Goal: Task Accomplishment & Management: Use online tool/utility

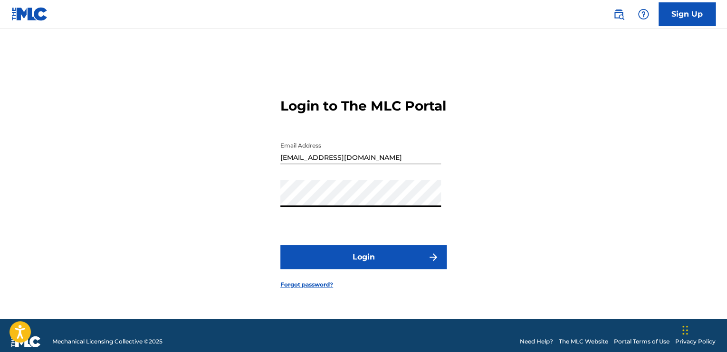
click at [356, 258] on button "Login" at bounding box center [363, 258] width 166 height 24
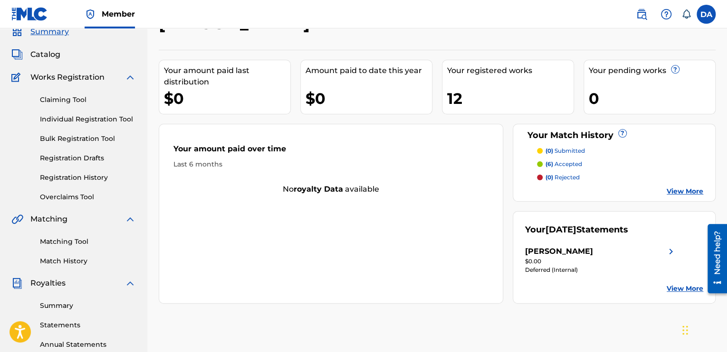
scroll to position [95, 0]
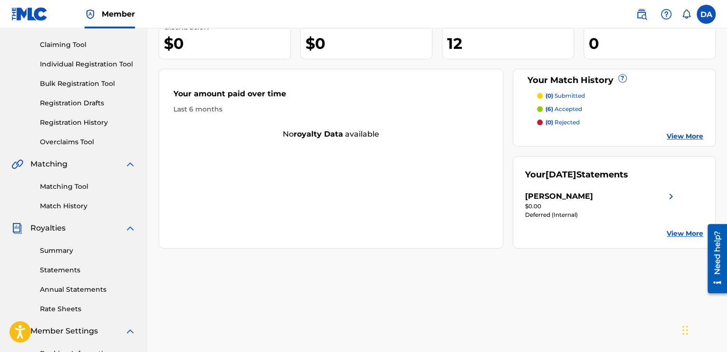
click at [561, 107] on p "(6) accepted" at bounding box center [563, 109] width 37 height 9
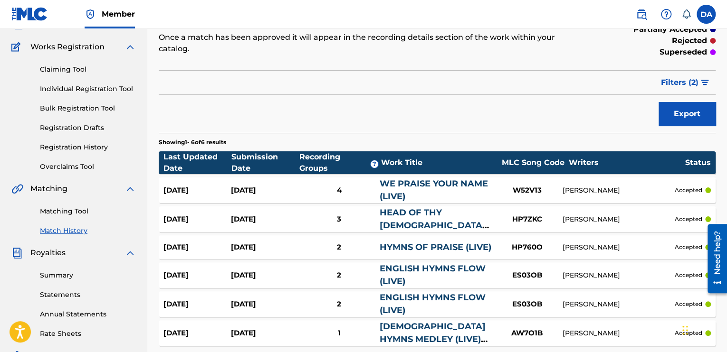
scroll to position [143, 0]
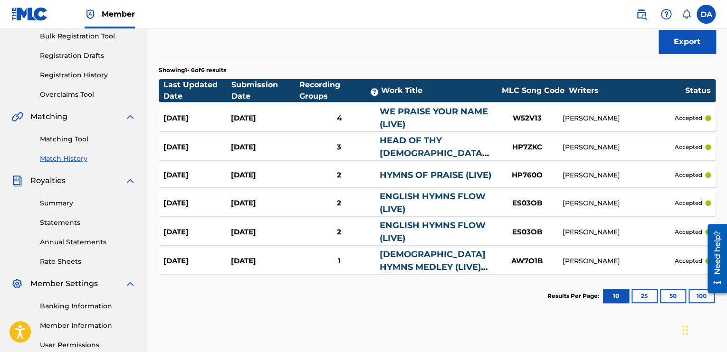
click at [64, 202] on link "Summary" at bounding box center [88, 204] width 96 height 10
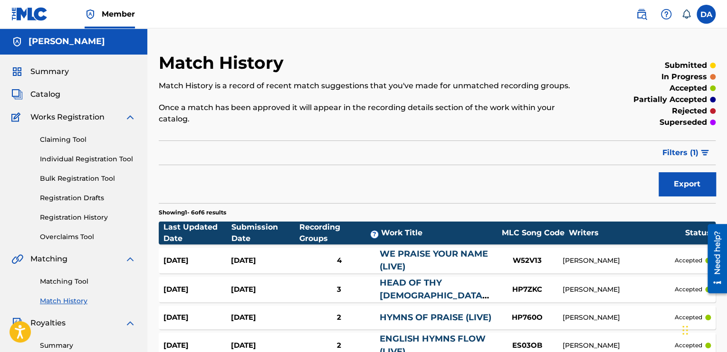
click at [49, 90] on span "Catalog" at bounding box center [45, 94] width 30 height 11
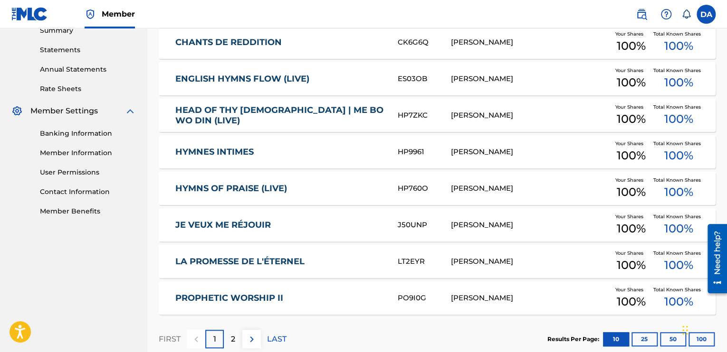
scroll to position [372, 0]
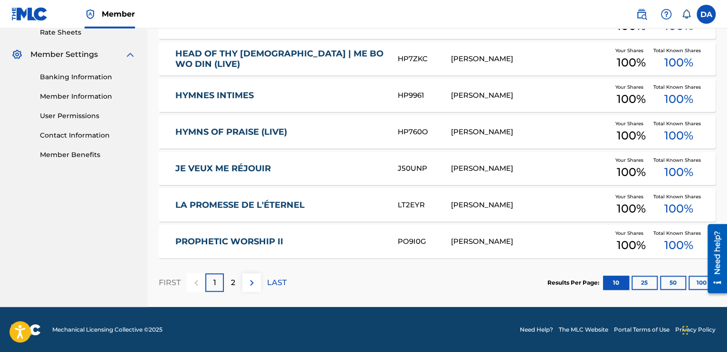
click at [264, 248] on div "PROPHETIC WORSHIP II PO9I0G [PERSON_NAME] Your Shares 100 % Total Known Shares …" at bounding box center [437, 241] width 557 height 33
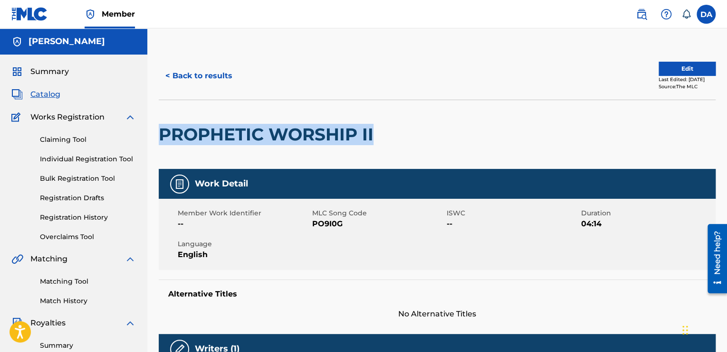
drag, startPoint x: 376, startPoint y: 134, endPoint x: 160, endPoint y: 129, distance: 216.7
click at [160, 129] on h2 "PROPHETIC WORSHIP II" at bounding box center [268, 134] width 219 height 21
copy h2 "PROPHETIC WORSHIP II"
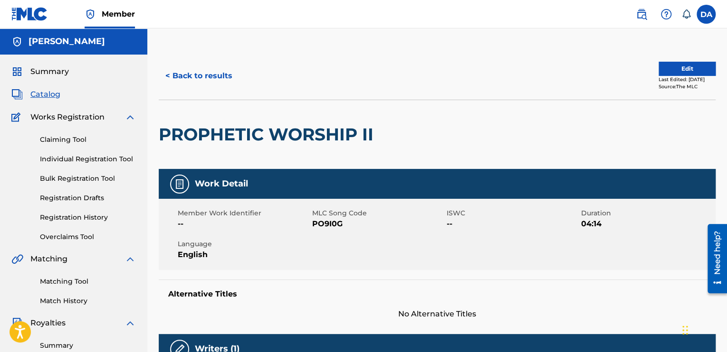
click at [425, 114] on div at bounding box center [442, 134] width 128 height 69
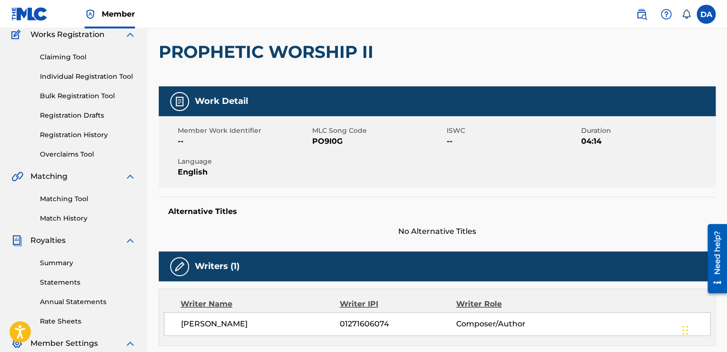
scroll to position [48, 0]
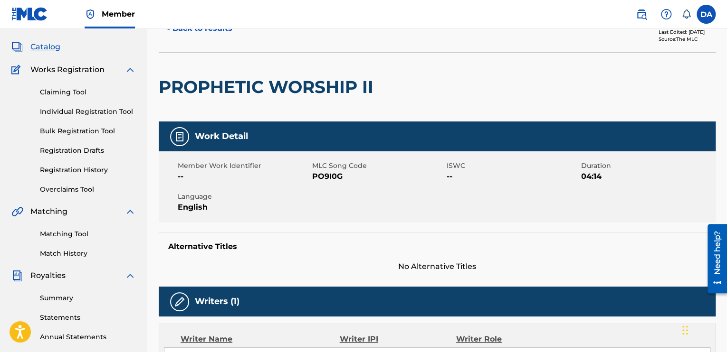
click at [67, 235] on link "Matching Tool" at bounding box center [88, 234] width 96 height 10
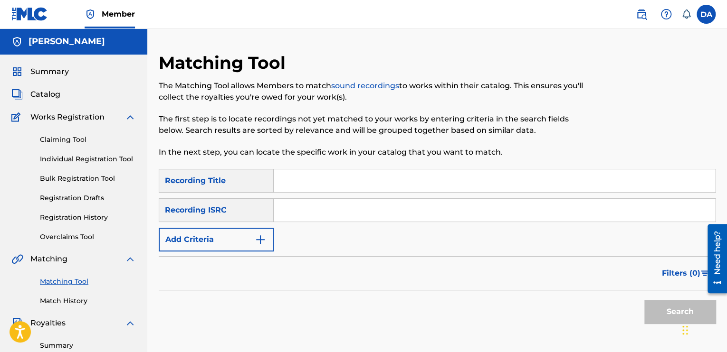
click at [353, 172] on input "Search Form" at bounding box center [494, 181] width 441 height 23
paste input "PROPHETIC WORSHIP II"
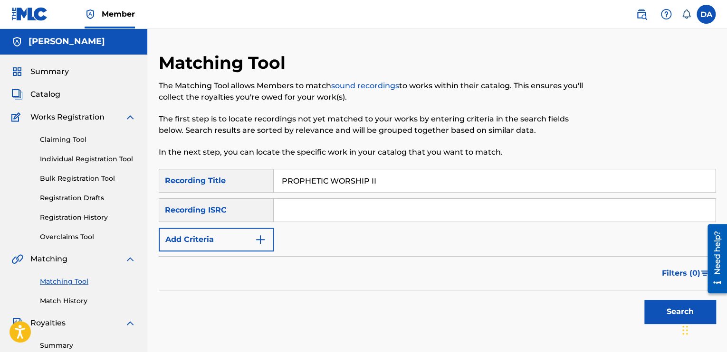
type input "PROPHETIC WORSHIP II"
click at [293, 207] on input "Search Form" at bounding box center [494, 210] width 441 height 23
paste input "QZWFL2555576"
type input "QZWFL2555576"
click at [676, 311] on button "Search" at bounding box center [679, 312] width 71 height 24
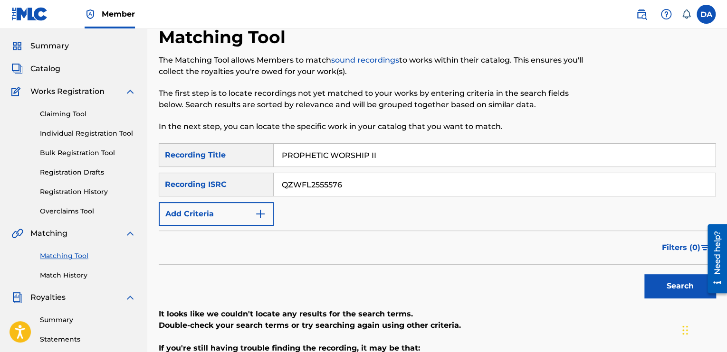
scroll to position [95, 0]
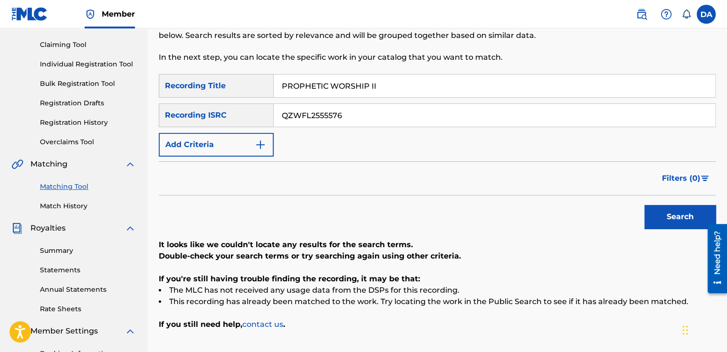
drag, startPoint x: 384, startPoint y: 86, endPoint x: 260, endPoint y: 91, distance: 124.5
click at [260, 91] on div "SearchWithCriteria8af539ef-a505-4164-a0ed-5f46e8cfcc3f Recording Title PROPHETI…" at bounding box center [437, 86] width 557 height 24
paste input "rophetic Worship"
type input "Prophetic Worship II"
drag, startPoint x: 353, startPoint y: 114, endPoint x: 264, endPoint y: 112, distance: 89.3
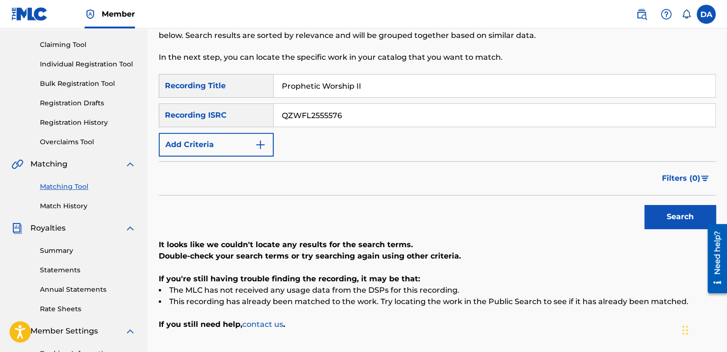
click at [264, 112] on div "SearchWithCriteria41e8d513-0e66-4dbc-a5c6-c1a0a25ca179 Recording ISRC QZWFL2555…" at bounding box center [437, 116] width 557 height 24
paste input "FYZ2553813"
type input "QZFYZ2553813"
click at [669, 220] on button "Search" at bounding box center [679, 217] width 71 height 24
click at [247, 141] on button "Add Criteria" at bounding box center [216, 145] width 115 height 24
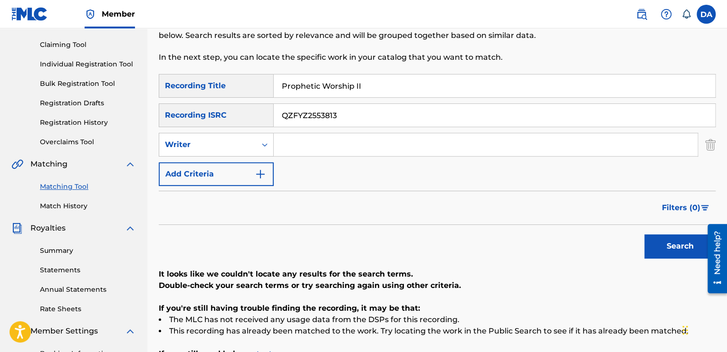
click at [324, 145] on input "Search Form" at bounding box center [486, 144] width 424 height 23
type input "[PERSON_NAME]"
click at [661, 239] on button "Search" at bounding box center [679, 247] width 71 height 24
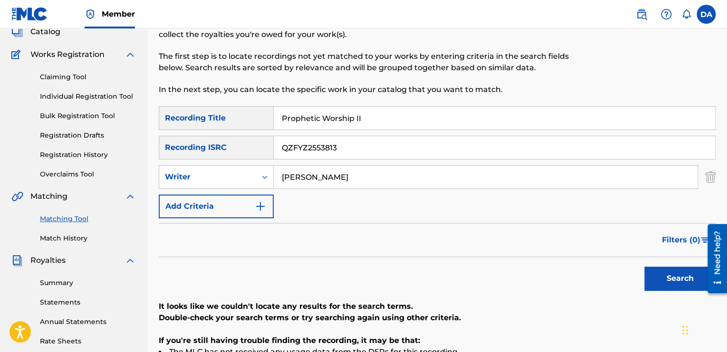
scroll to position [46, 0]
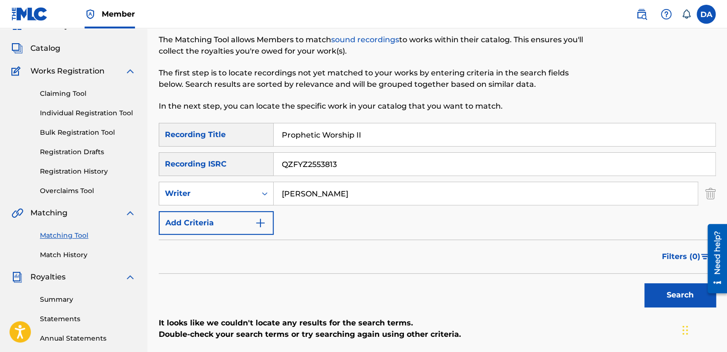
click at [397, 137] on input "Prophetic Worship II" at bounding box center [494, 135] width 441 height 23
type input "PROPHETIC WORSHIP II"
click at [352, 185] on input "[PERSON_NAME]" at bounding box center [486, 193] width 424 height 23
drag, startPoint x: 295, startPoint y: 194, endPoint x: 247, endPoint y: 198, distance: 48.1
click at [247, 198] on div "SearchWithCriteria3b719230-c1f2-4959-9324-11b08ee02ce7 Writer [PERSON_NAME]" at bounding box center [437, 194] width 557 height 24
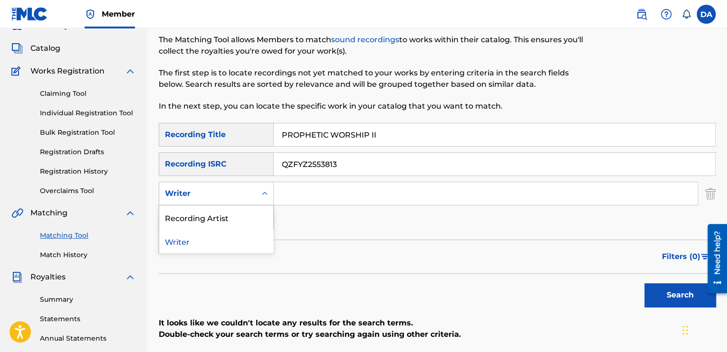
click at [266, 193] on icon "Search Form" at bounding box center [265, 193] width 6 height 3
click at [234, 218] on div "Recording Artist" at bounding box center [216, 218] width 114 height 24
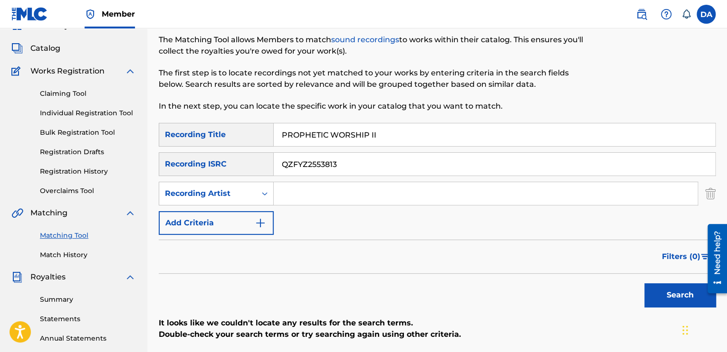
click at [312, 193] on input "Search Form" at bounding box center [486, 193] width 424 height 23
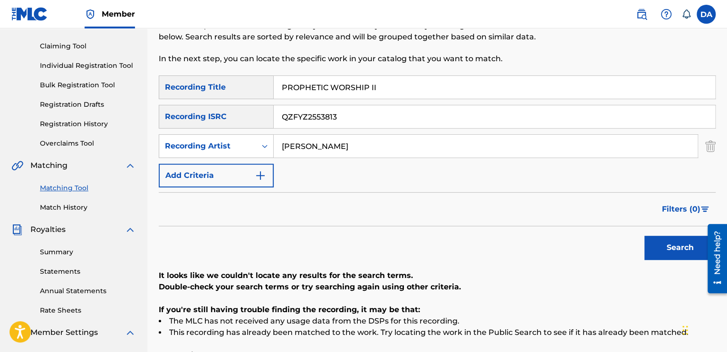
type input "[PERSON_NAME]"
click at [662, 244] on button "Search" at bounding box center [679, 248] width 71 height 24
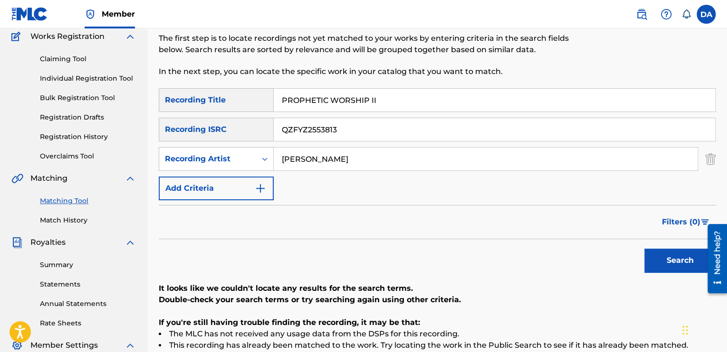
scroll to position [0, 0]
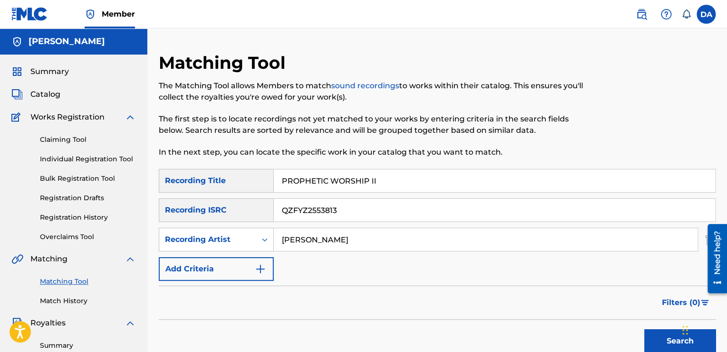
scroll to position [48, 0]
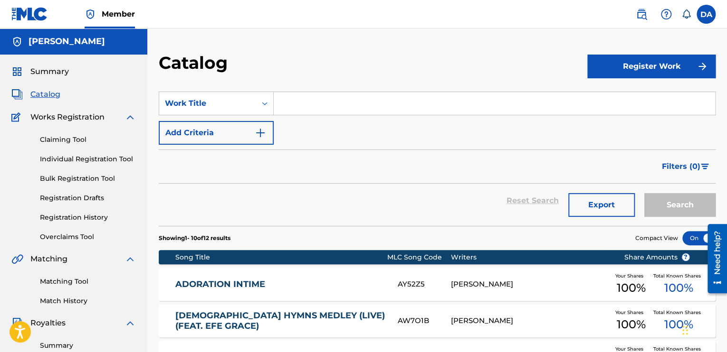
click at [70, 279] on link "Matching Tool" at bounding box center [88, 282] width 96 height 10
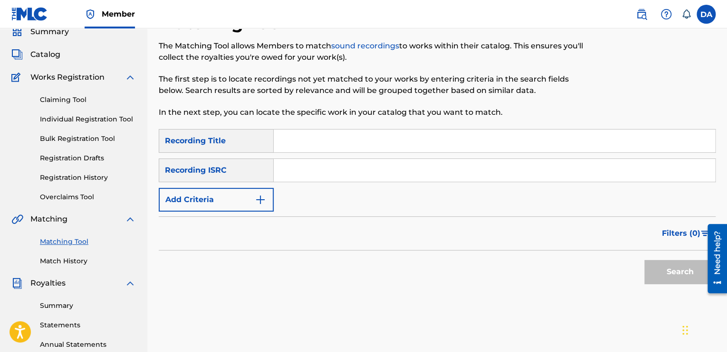
scroll to position [95, 0]
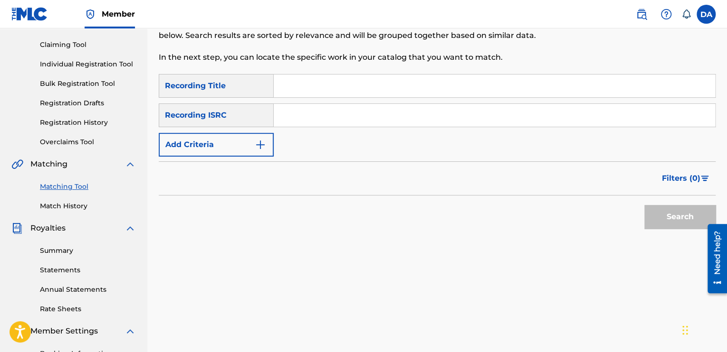
click at [58, 204] on link "Match History" at bounding box center [88, 206] width 96 height 10
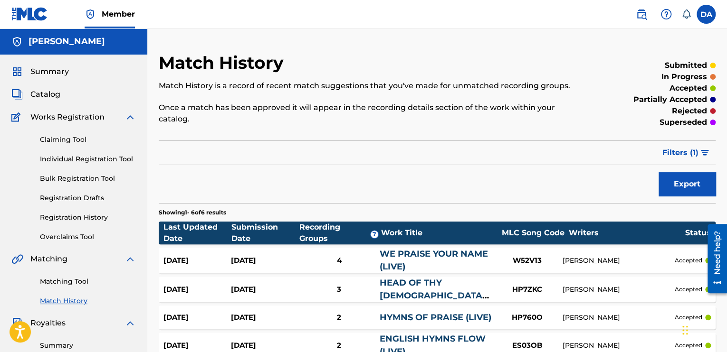
scroll to position [95, 0]
click at [52, 67] on span "Summary" at bounding box center [49, 71] width 38 height 11
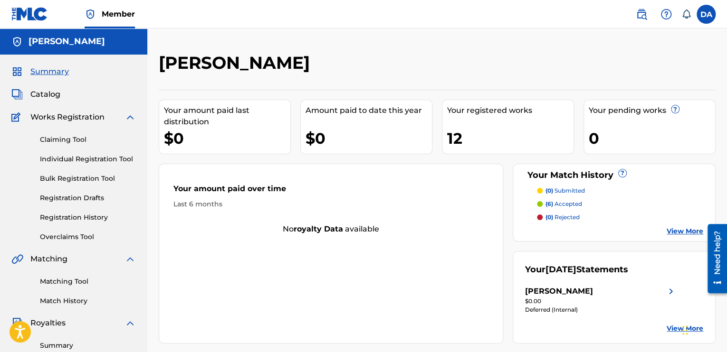
scroll to position [48, 0]
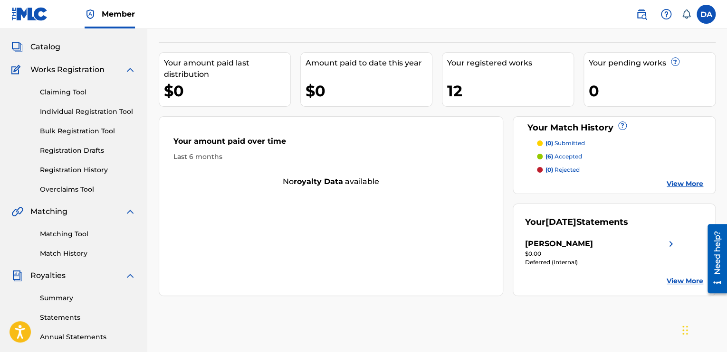
click at [471, 77] on div "Your registered works 12" at bounding box center [508, 79] width 132 height 55
click at [51, 45] on span "Catalog" at bounding box center [45, 46] width 30 height 11
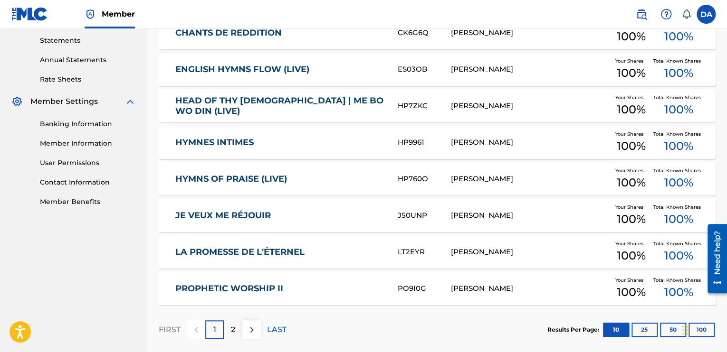
scroll to position [372, 0]
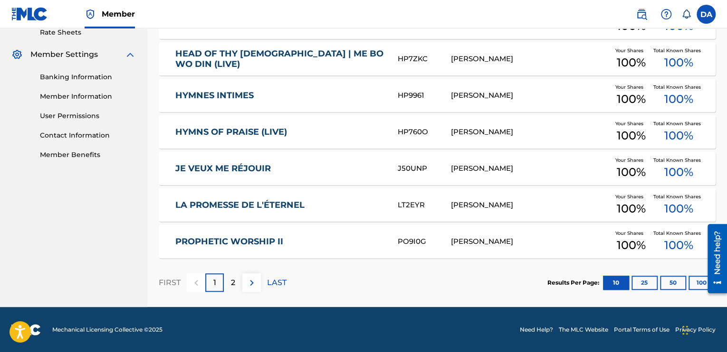
click at [252, 284] on img at bounding box center [251, 282] width 11 height 11
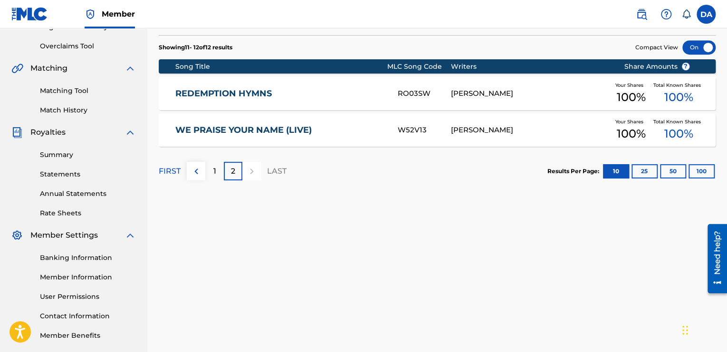
scroll to position [141, 0]
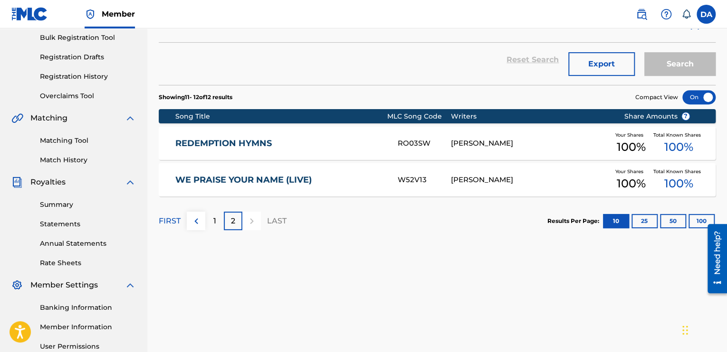
click at [276, 142] on link "REDEMPTION HYMNS" at bounding box center [279, 143] width 209 height 11
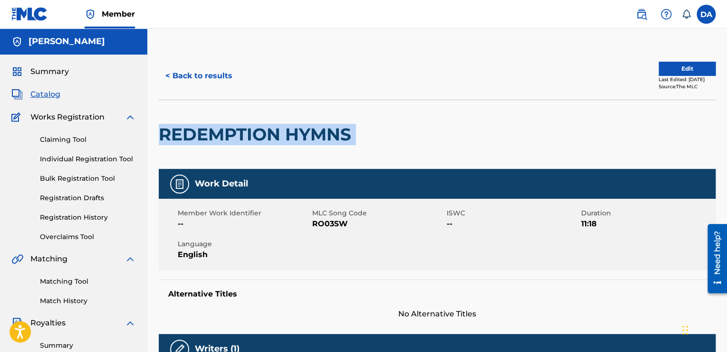
drag, startPoint x: 355, startPoint y: 135, endPoint x: 164, endPoint y: 129, distance: 190.6
click at [164, 129] on div "REDEMPTION HYMNS" at bounding box center [437, 134] width 557 height 69
copy div "REDEMPTION HYMNS"
click at [309, 105] on div "REDEMPTION HYMNS" at bounding box center [257, 134] width 197 height 69
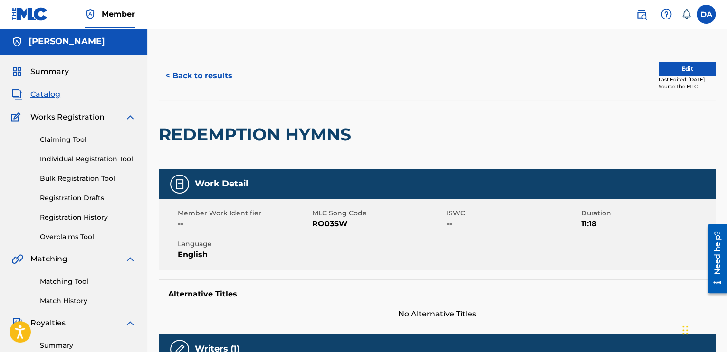
click at [72, 279] on link "Matching Tool" at bounding box center [88, 282] width 96 height 10
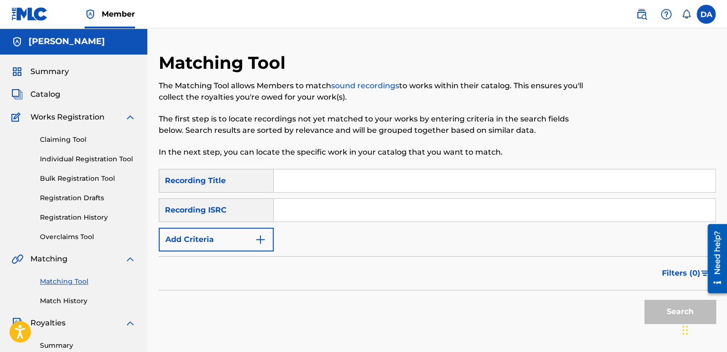
click at [340, 182] on input "Search Form" at bounding box center [494, 181] width 441 height 23
paste input "REDEMPTION HYMNS"
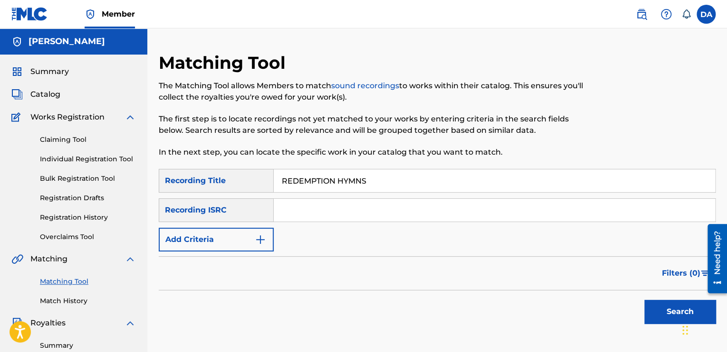
type input "REDEMPTION HYMNS"
click at [326, 210] on input "Search Form" at bounding box center [494, 210] width 441 height 23
paste input "QZZ7Q2513380"
type input "QZZ7Q2513380"
click at [665, 305] on button "Search" at bounding box center [679, 312] width 71 height 24
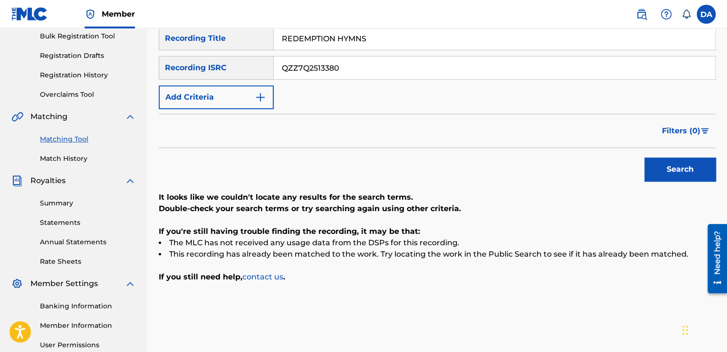
scroll to position [95, 0]
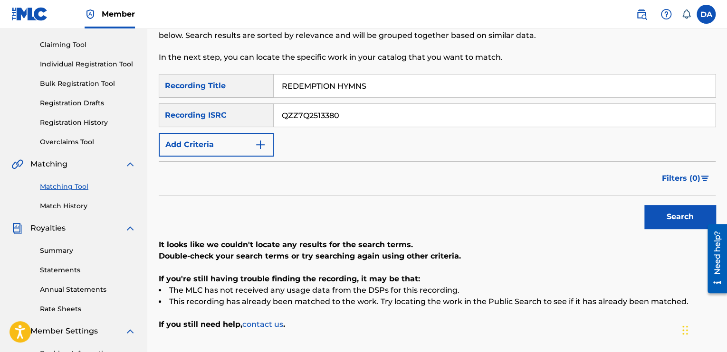
click at [269, 121] on div "Recording ISRC" at bounding box center [216, 116] width 115 height 24
click at [222, 112] on div "Recording ISRC" at bounding box center [216, 116] width 115 height 24
click at [280, 152] on div "SearchWithCriteria8af539ef-a505-4164-a0ed-5f46e8cfcc3f Recording Title REDEMPTI…" at bounding box center [437, 115] width 557 height 83
click at [266, 147] on img "Search Form" at bounding box center [260, 144] width 11 height 11
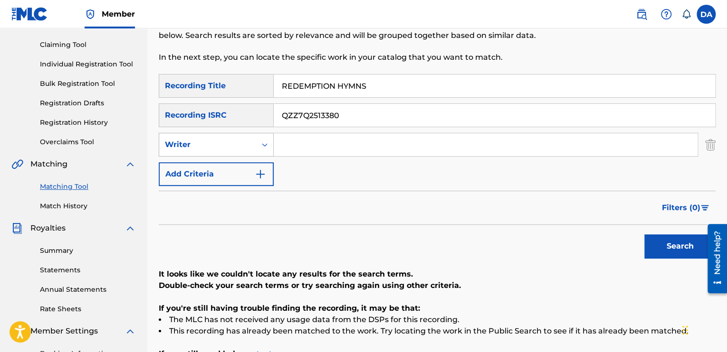
click at [265, 150] on div "Search Form" at bounding box center [264, 144] width 17 height 17
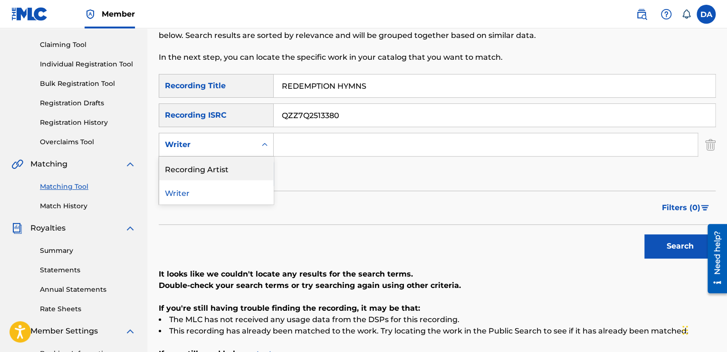
click at [233, 164] on div "Recording Artist" at bounding box center [216, 169] width 114 height 24
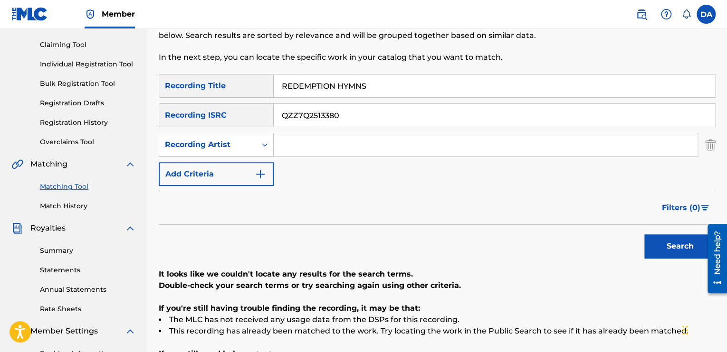
click at [304, 140] on input "Search Form" at bounding box center [486, 144] width 424 height 23
type input "[PERSON_NAME]"
click at [364, 171] on div "SearchWithCriteria8af539ef-a505-4164-a0ed-5f46e8cfcc3f Recording Title REDEMPTI…" at bounding box center [437, 130] width 557 height 112
click at [677, 252] on button "Search" at bounding box center [679, 247] width 71 height 24
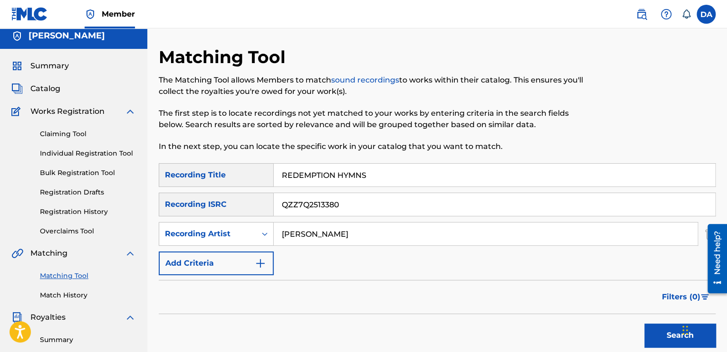
scroll to position [0, 0]
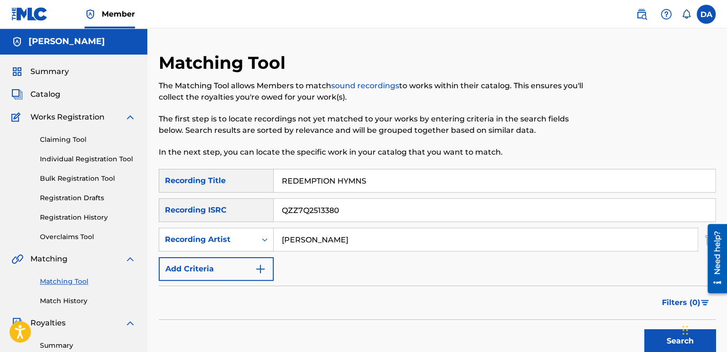
click at [60, 74] on span "Summary" at bounding box center [49, 71] width 38 height 11
